Goal: Task Accomplishment & Management: Manage account settings

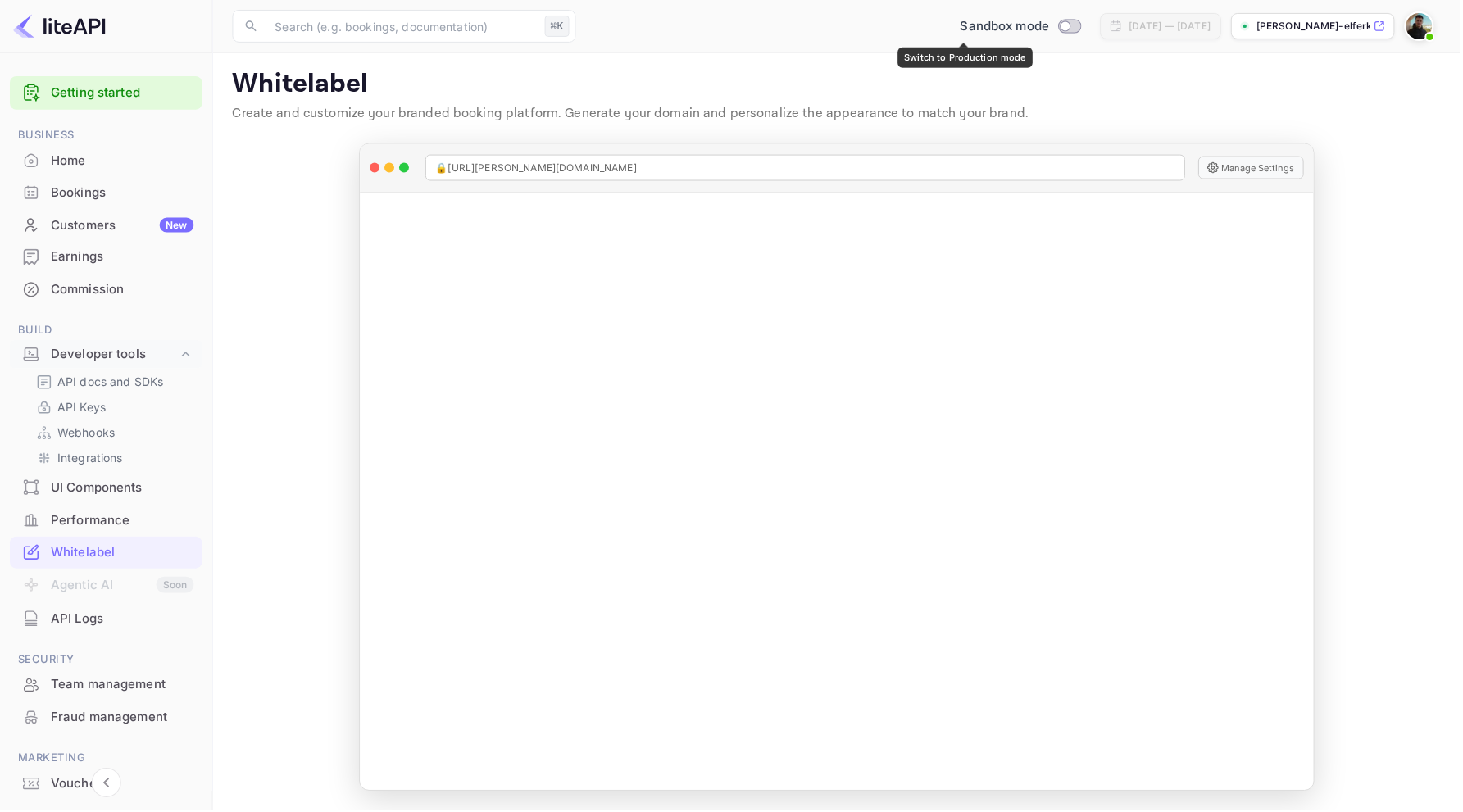
click at [1051, 29] on input "Switch to Production mode" at bounding box center [1067, 25] width 33 height 11
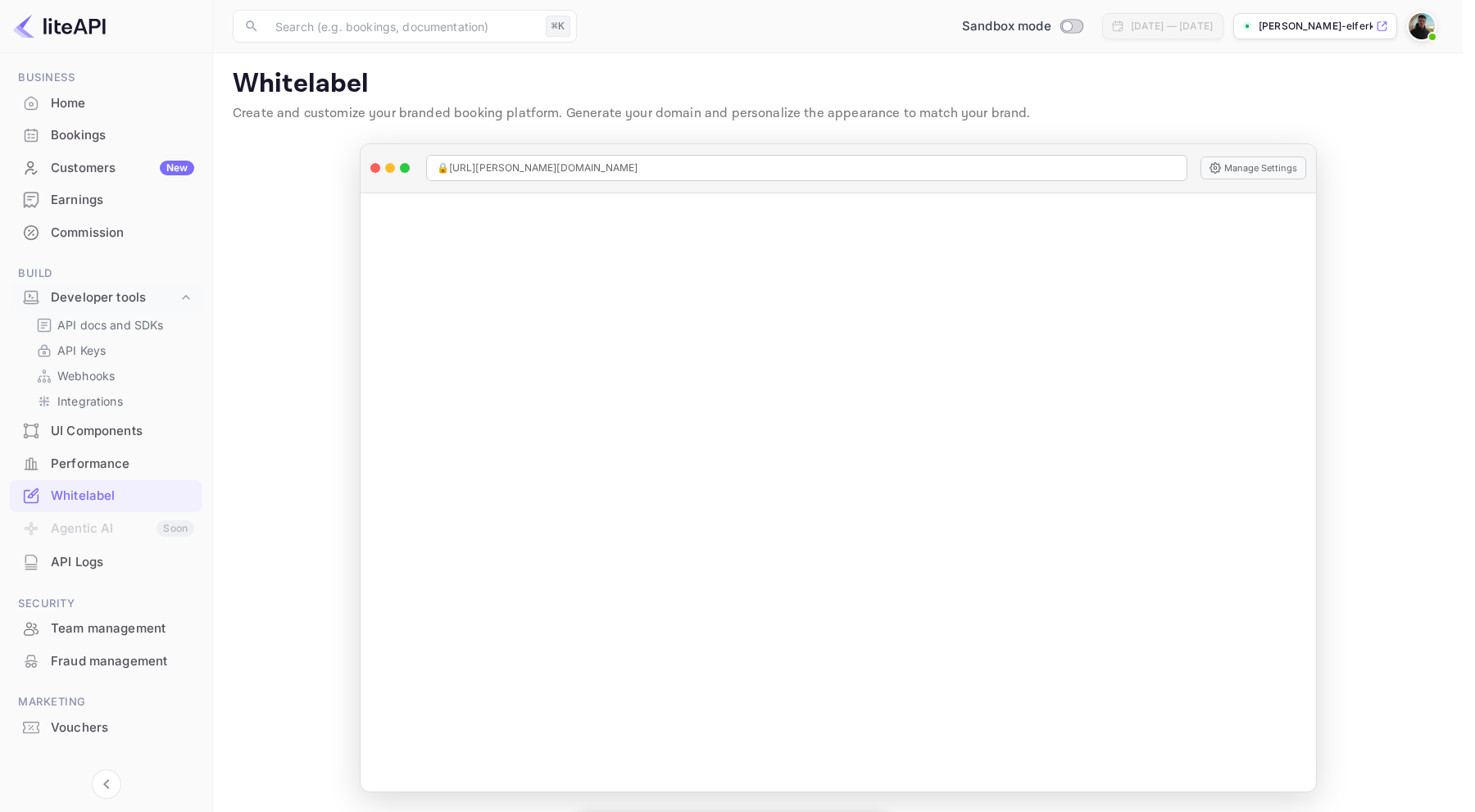
click at [798, 138] on div at bounding box center [738, 406] width 1475 height 812
click at [1051, 26] on input "Switch to Production mode" at bounding box center [1067, 25] width 33 height 11
checkbox input "false"
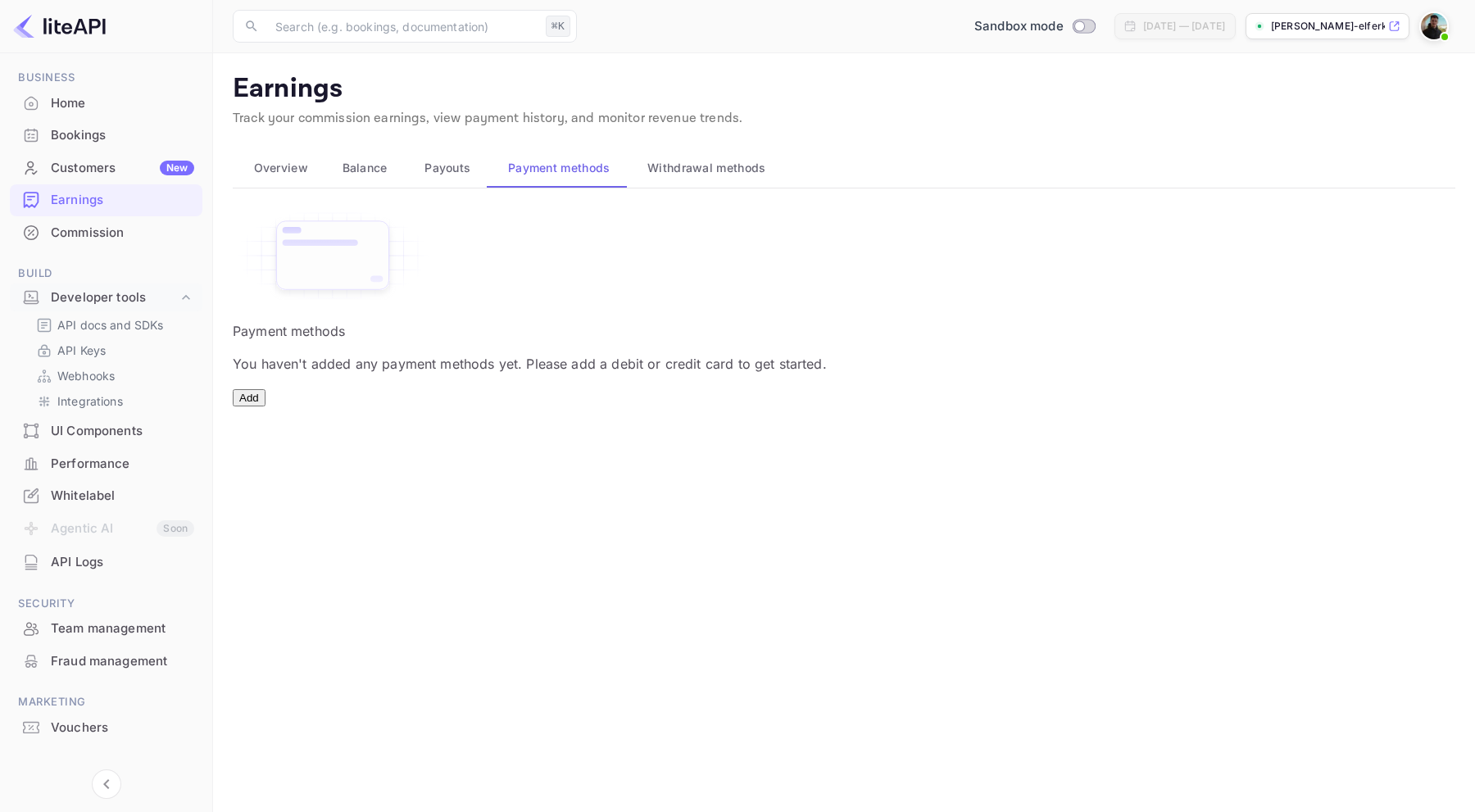
click at [703, 175] on span "Withdrawal methods" at bounding box center [706, 167] width 118 height 20
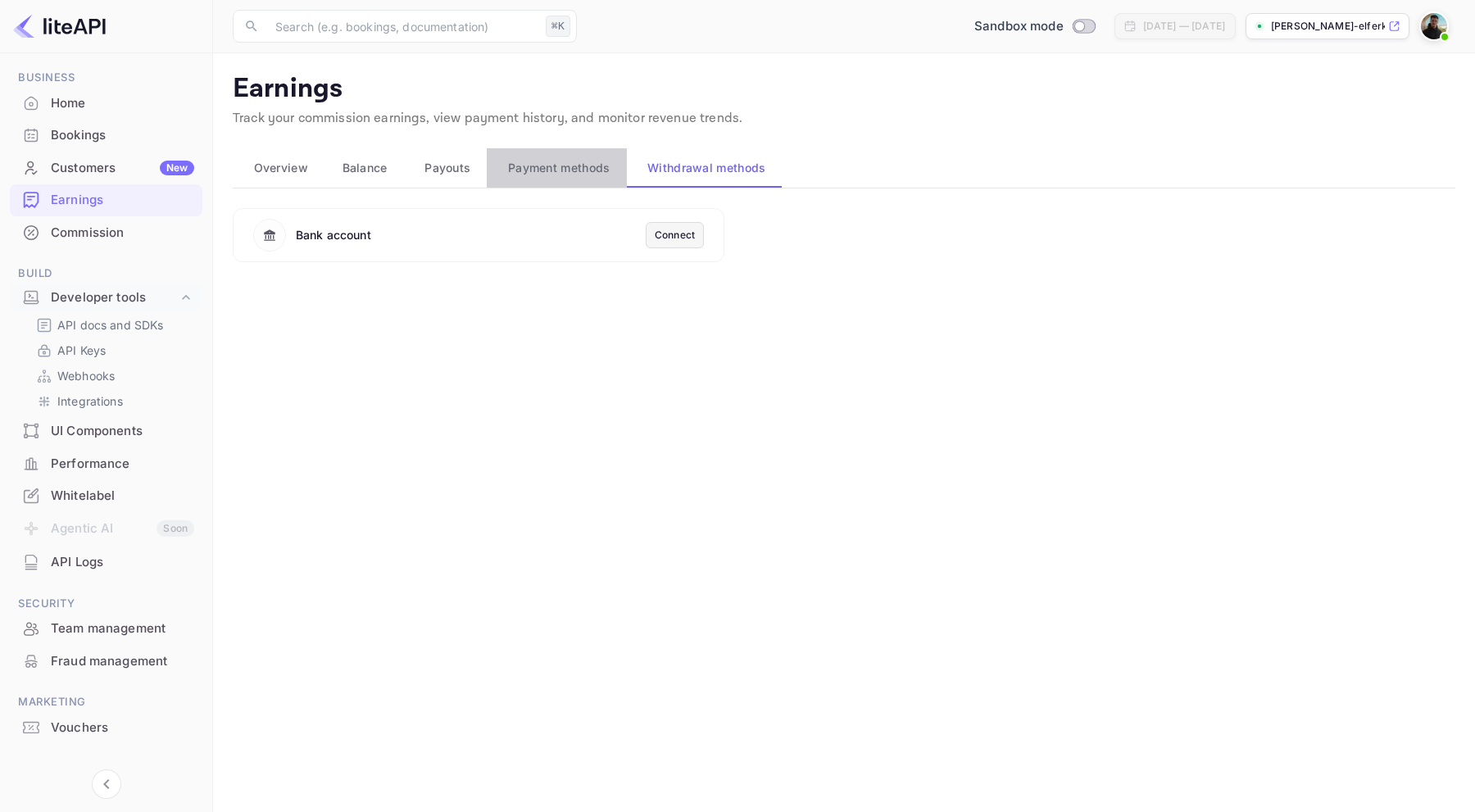
click at [595, 175] on span "Payment methods" at bounding box center [559, 167] width 103 height 20
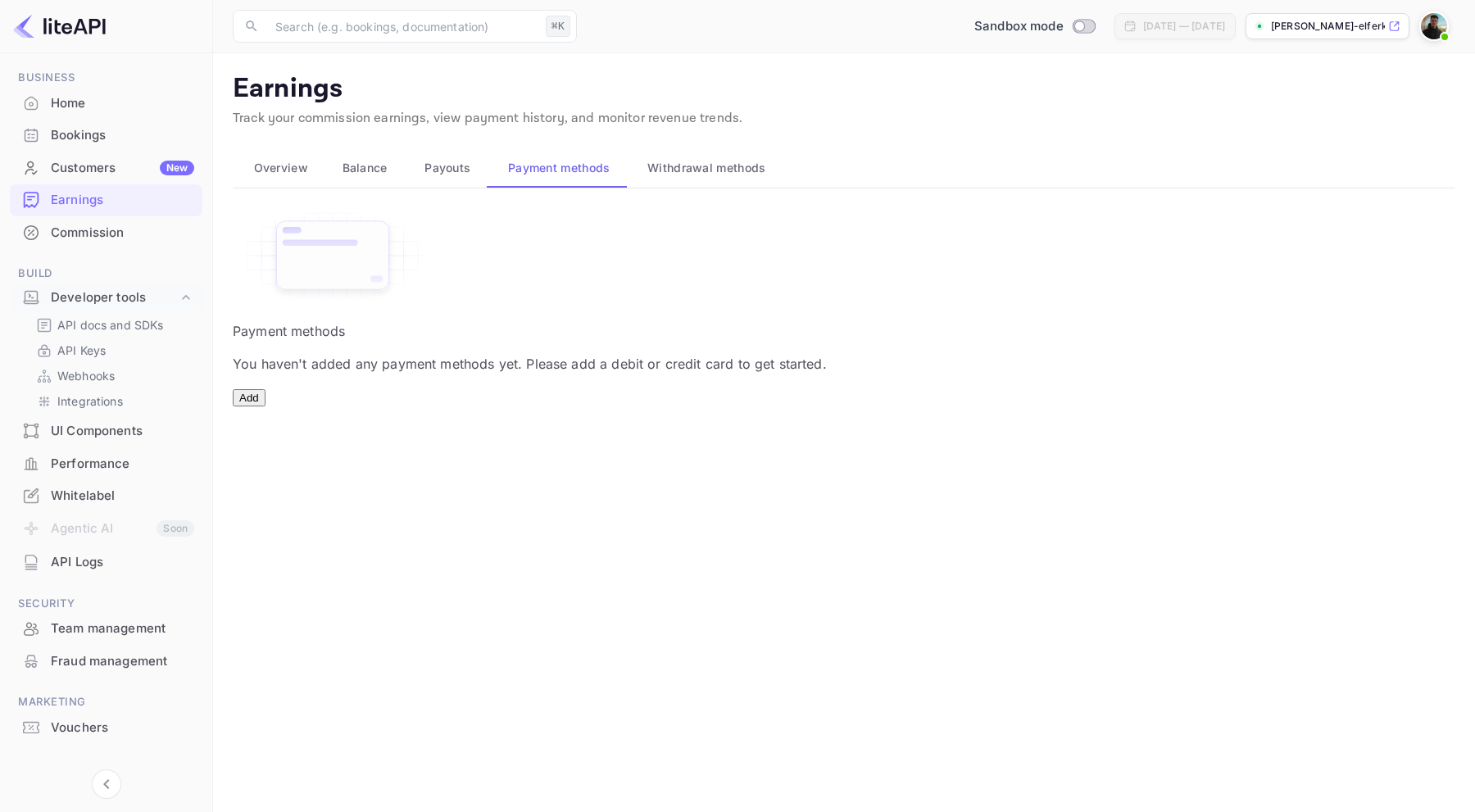
click at [432, 154] on button "Payouts" at bounding box center [446, 168] width 83 height 39
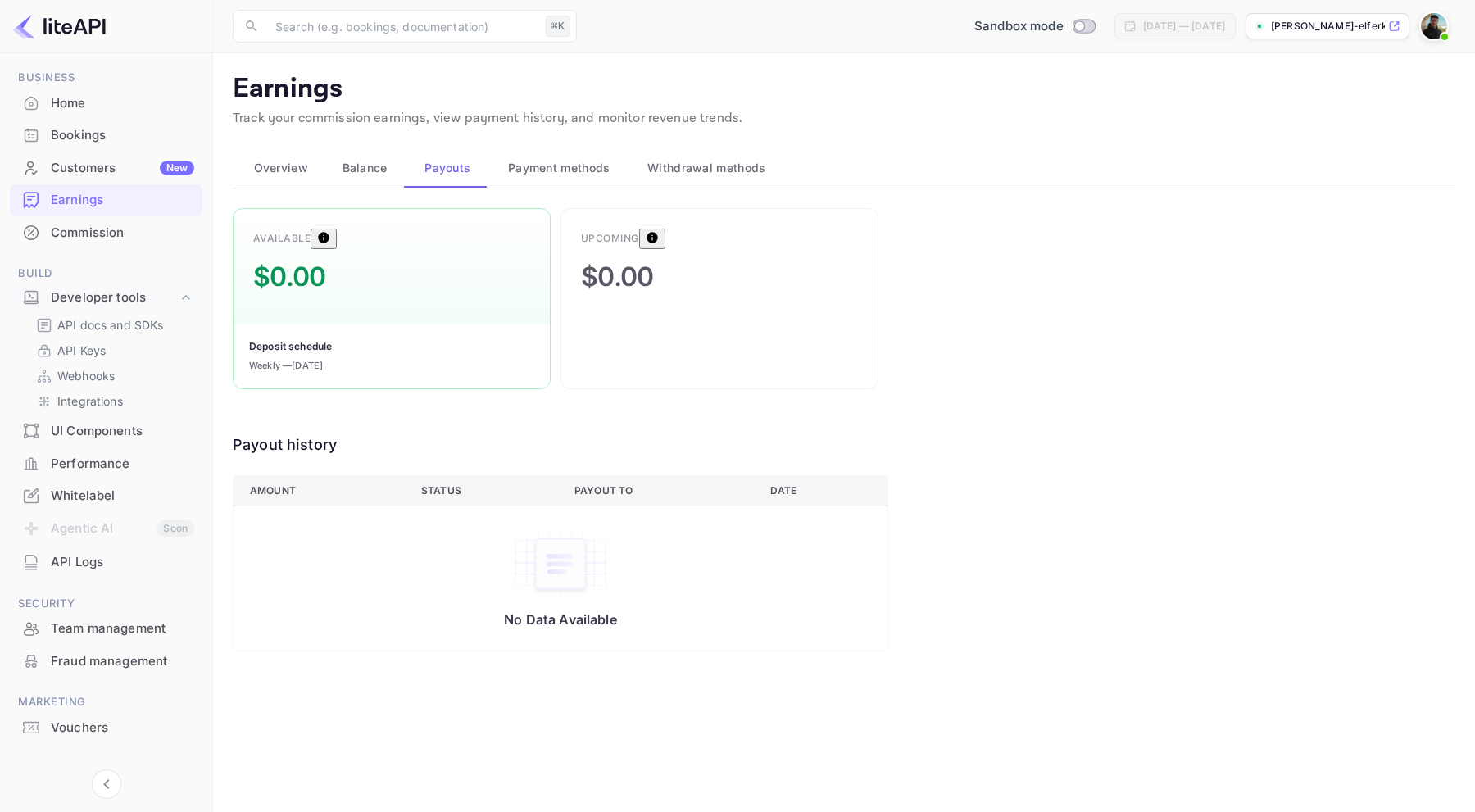
click at [620, 242] on div "Upcoming" at bounding box center [610, 238] width 59 height 14
click at [602, 476] on th "Payout to" at bounding box center [659, 490] width 196 height 31
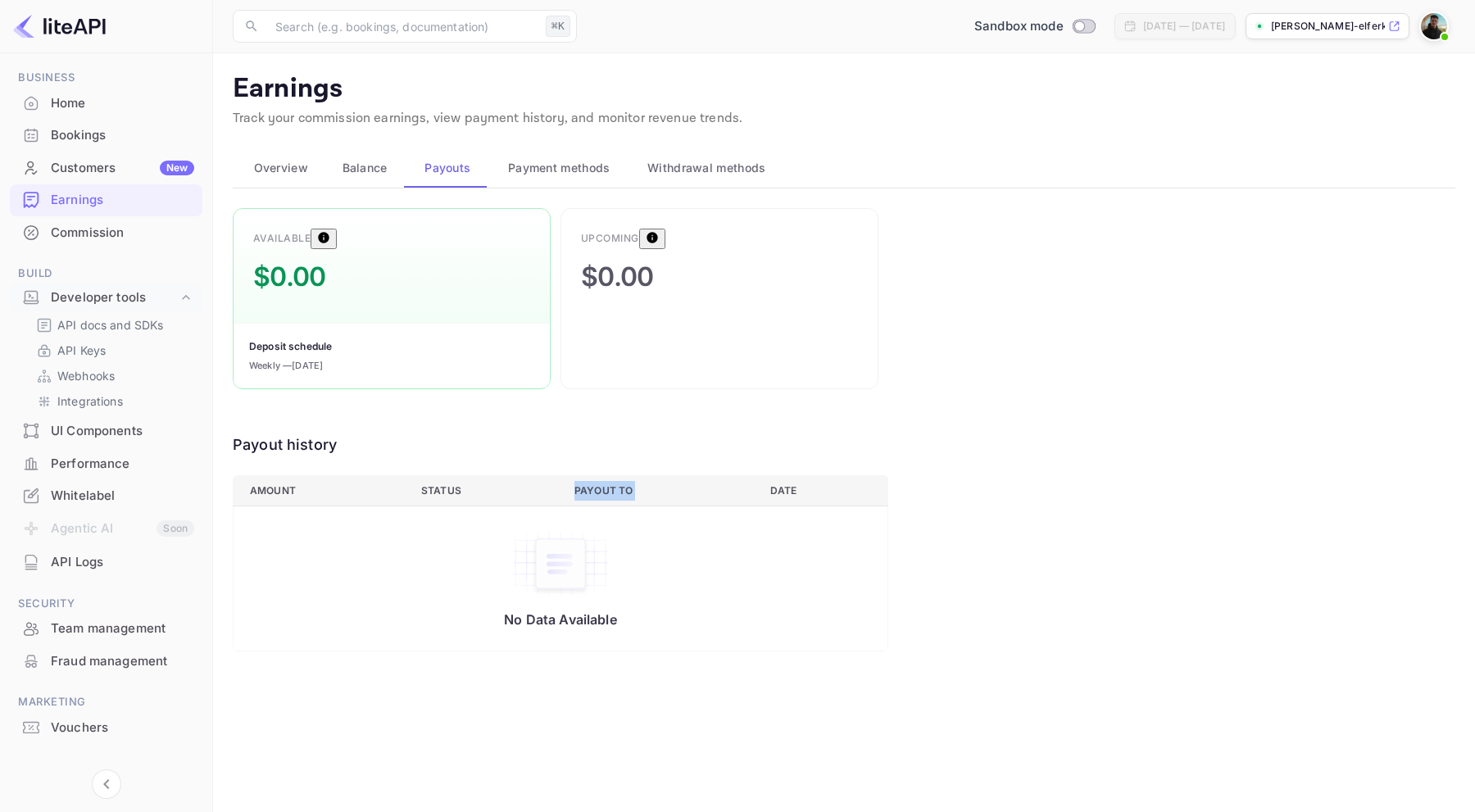
click at [602, 476] on th "Payout to" at bounding box center [659, 490] width 196 height 31
click at [445, 490] on th "Status" at bounding box center [485, 490] width 154 height 31
click at [435, 534] on div "No Data Available" at bounding box center [561, 579] width 621 height 98
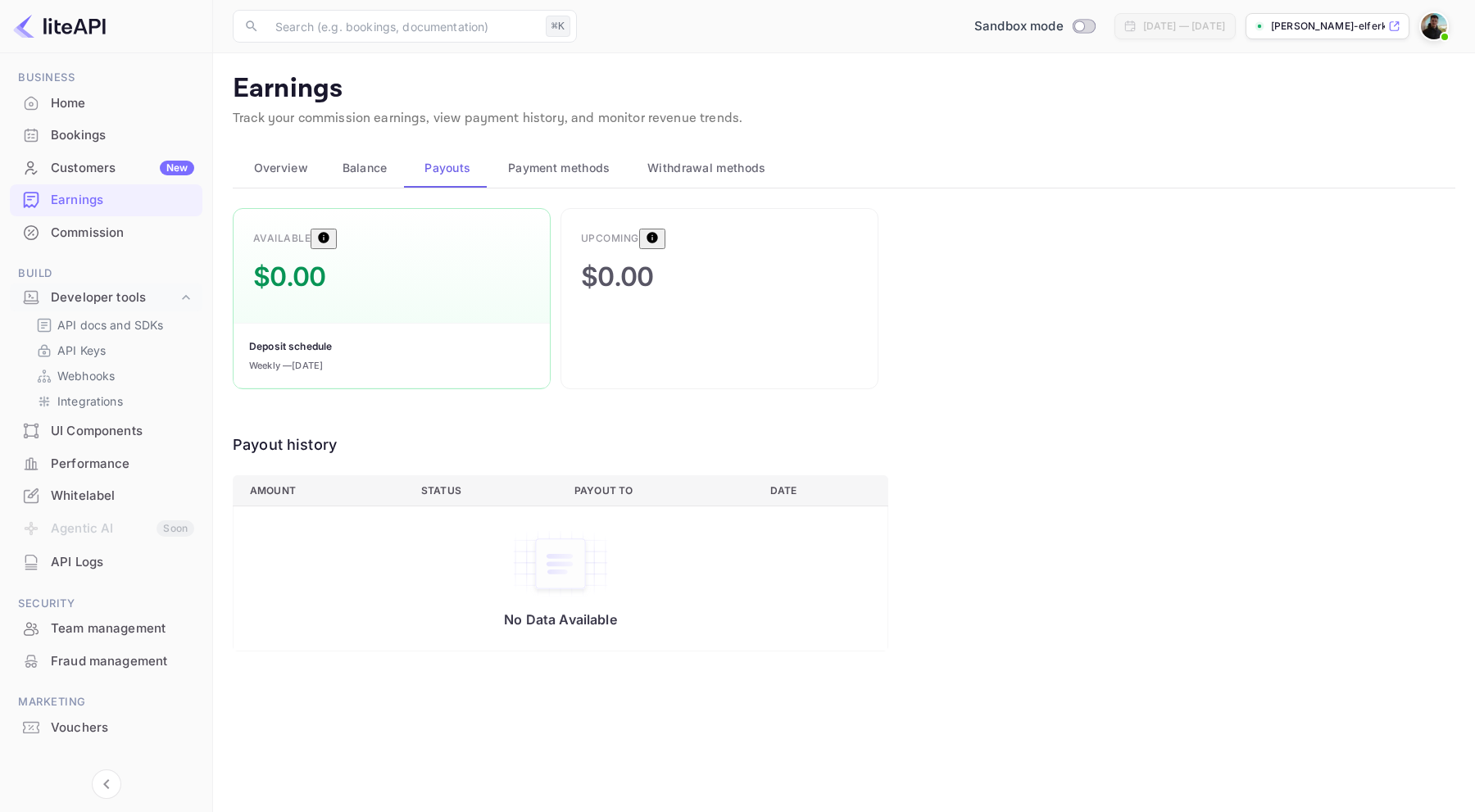
click at [385, 161] on span "Balance" at bounding box center [365, 167] width 45 height 20
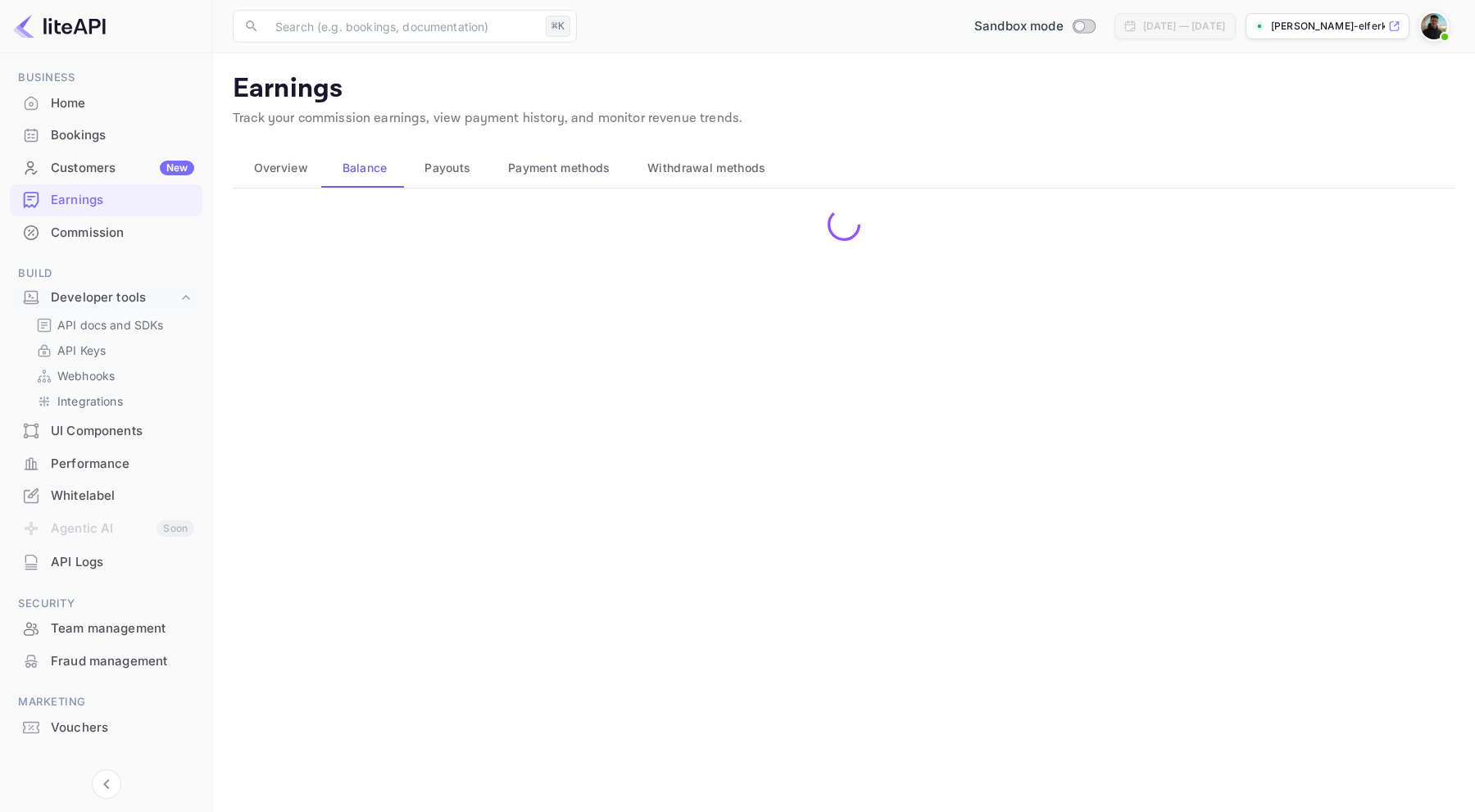
click at [276, 173] on span "Overview" at bounding box center [281, 167] width 54 height 20
click at [132, 173] on div "Customers New" at bounding box center [122, 168] width 143 height 19
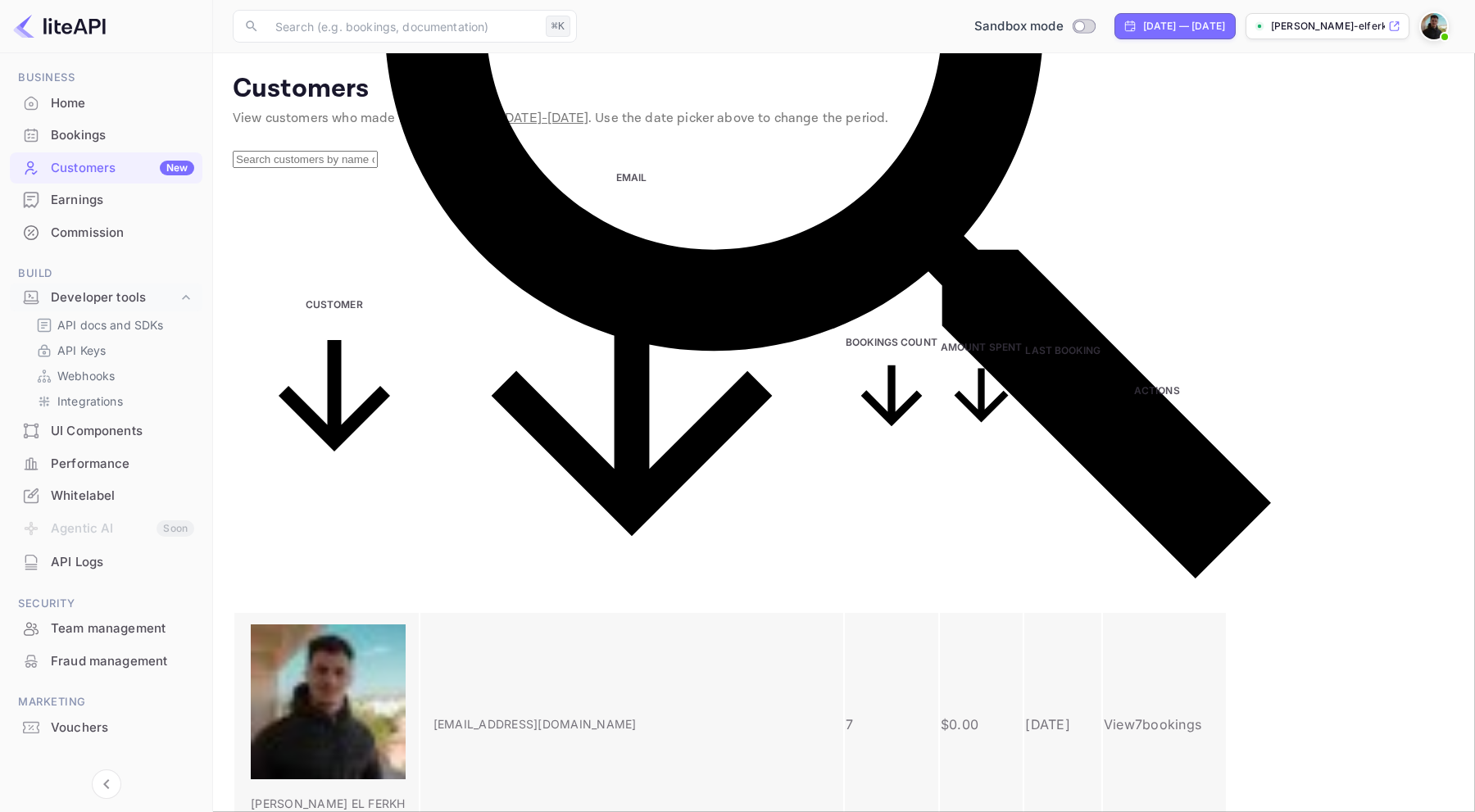
click at [550, 613] on td "[EMAIL_ADDRESS][DOMAIN_NAME]" at bounding box center [631, 724] width 423 height 223
click at [1287, 382] on body "Getting started Business Home Bookings Customers New Earnings Commission Build …" at bounding box center [738, 562] width 1475 height 1123
click at [1289, 384] on body "Getting started Business Home Bookings Customers New Earnings Commission Build …" at bounding box center [738, 562] width 1475 height 1123
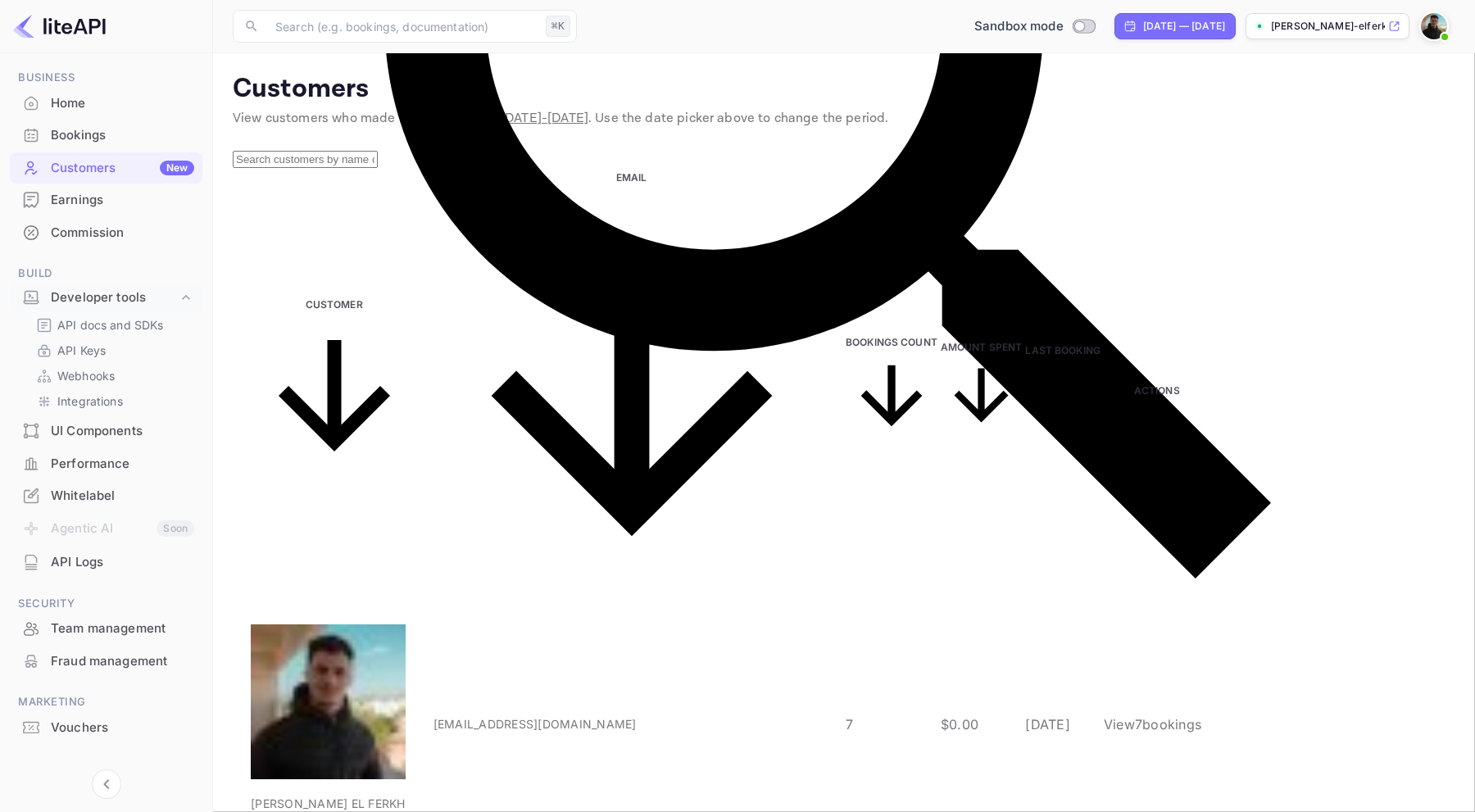
click at [1279, 393] on body "Getting started Business Home Bookings Customers New Earnings Commission Build …" at bounding box center [738, 608] width 1475 height 1215
click at [1275, 384] on body "Getting started Business Home Bookings Customers New Earnings Commission Build …" at bounding box center [738, 562] width 1475 height 1123
click at [1284, 378] on body "Getting started Business Home Bookings Customers New Earnings Commission Build …" at bounding box center [738, 562] width 1475 height 1123
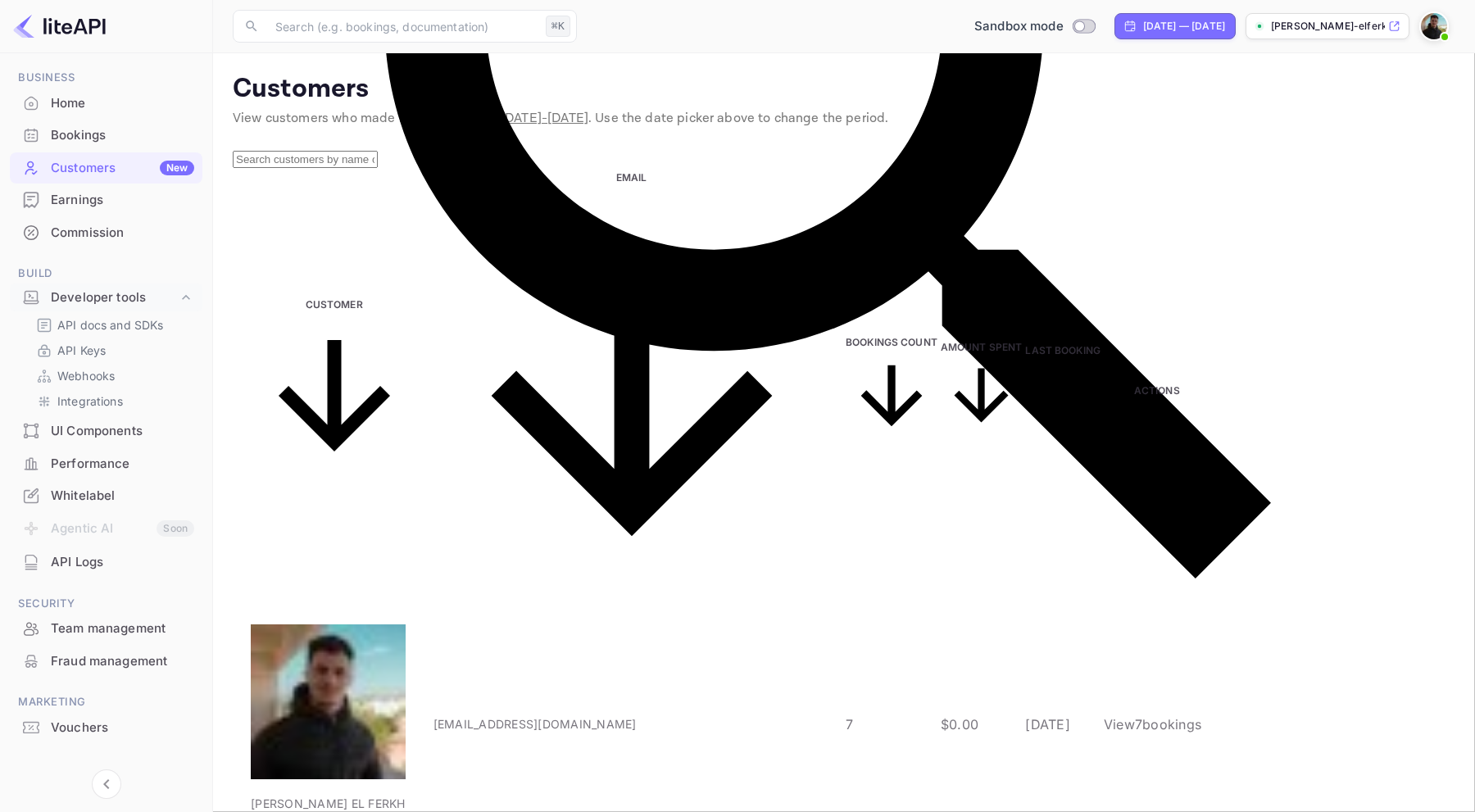
type input "25"
click at [1143, 19] on div "[DATE] — [DATE]" at bounding box center [1184, 25] width 82 height 14
select select "6"
select select "2025"
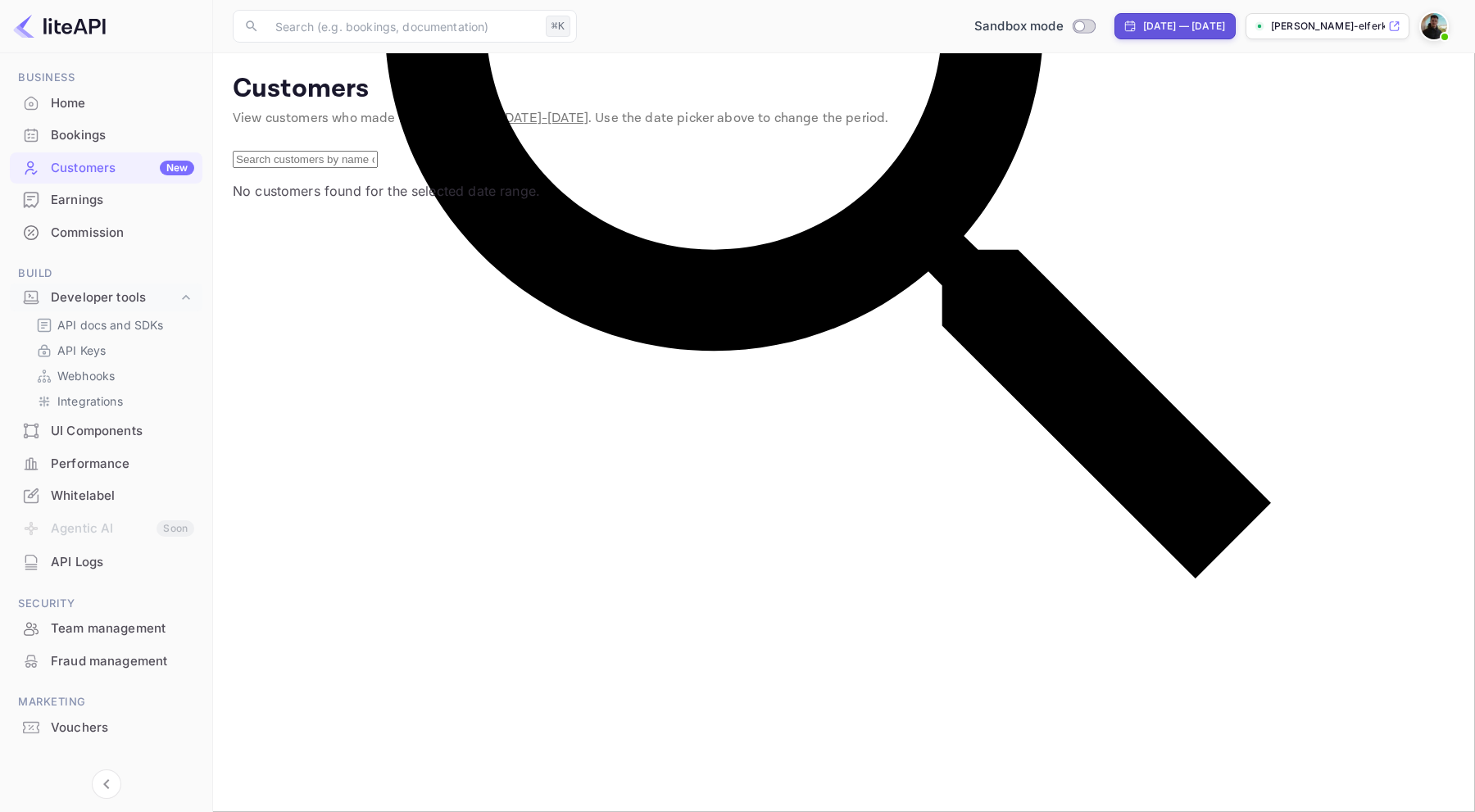
click at [1158, 22] on div "[DATE] — [DATE]" at bounding box center [1184, 25] width 82 height 14
select select "6"
select select "2025"
